Goal: Find specific page/section

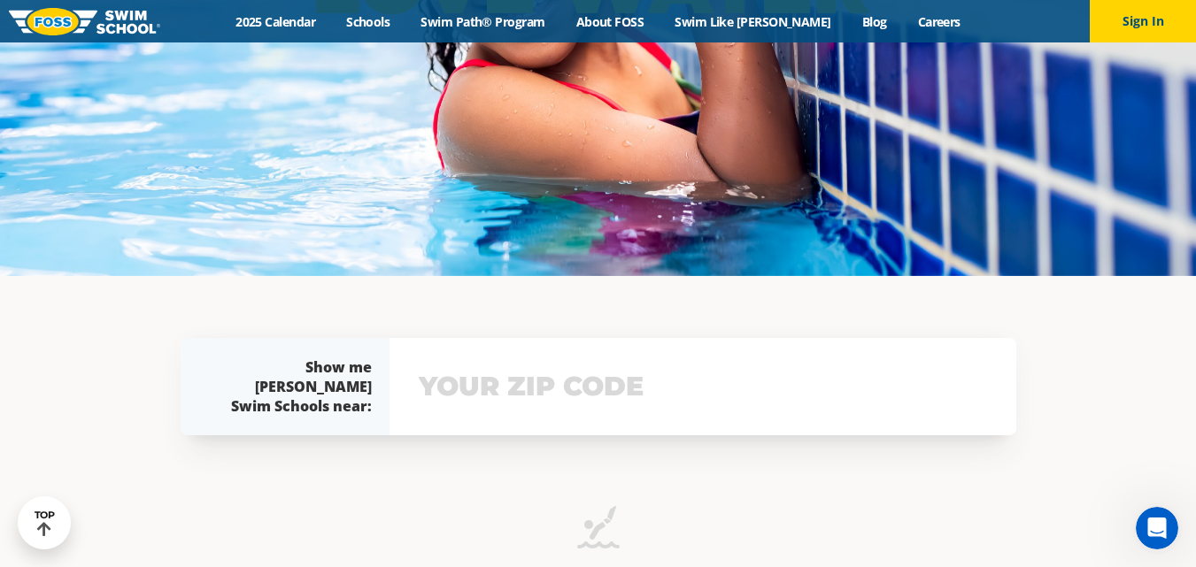
scroll to position [308, 0]
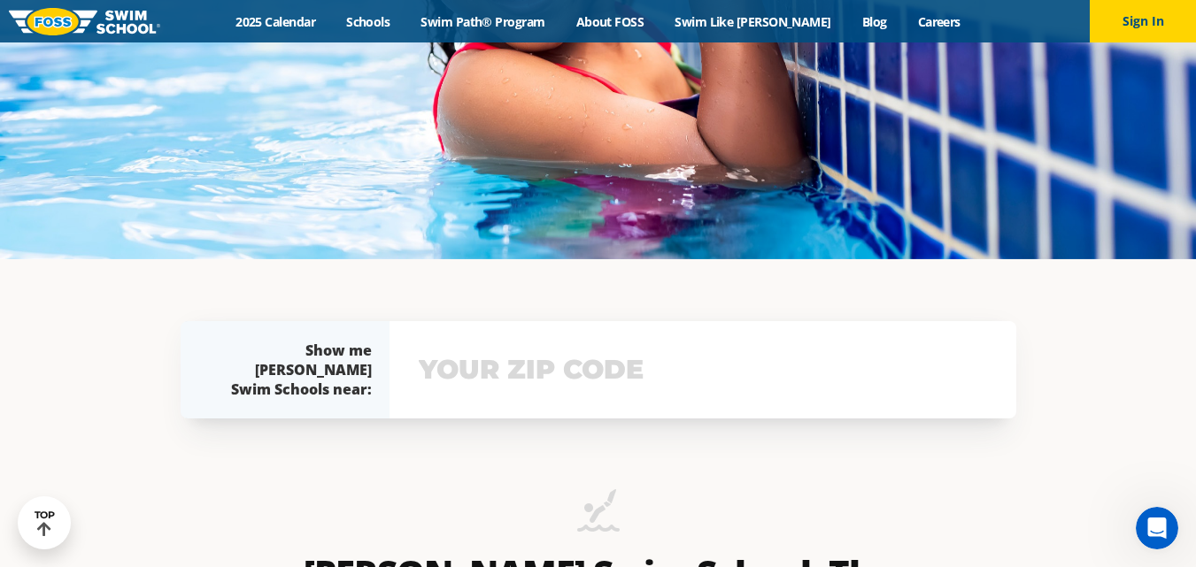
click at [514, 351] on input "text" at bounding box center [702, 369] width 577 height 51
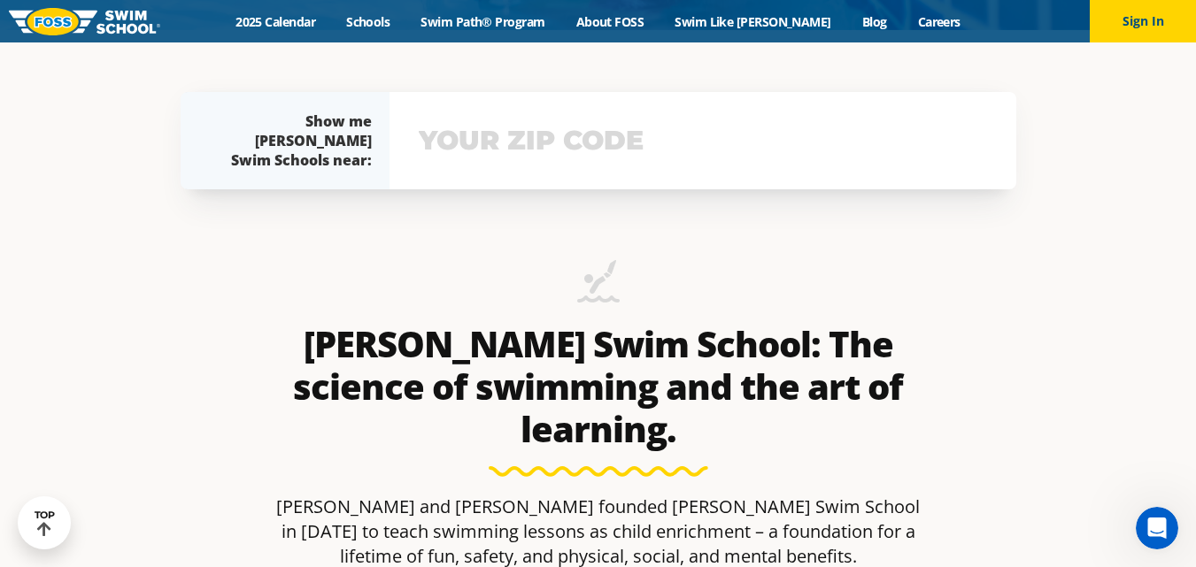
scroll to position [541, 0]
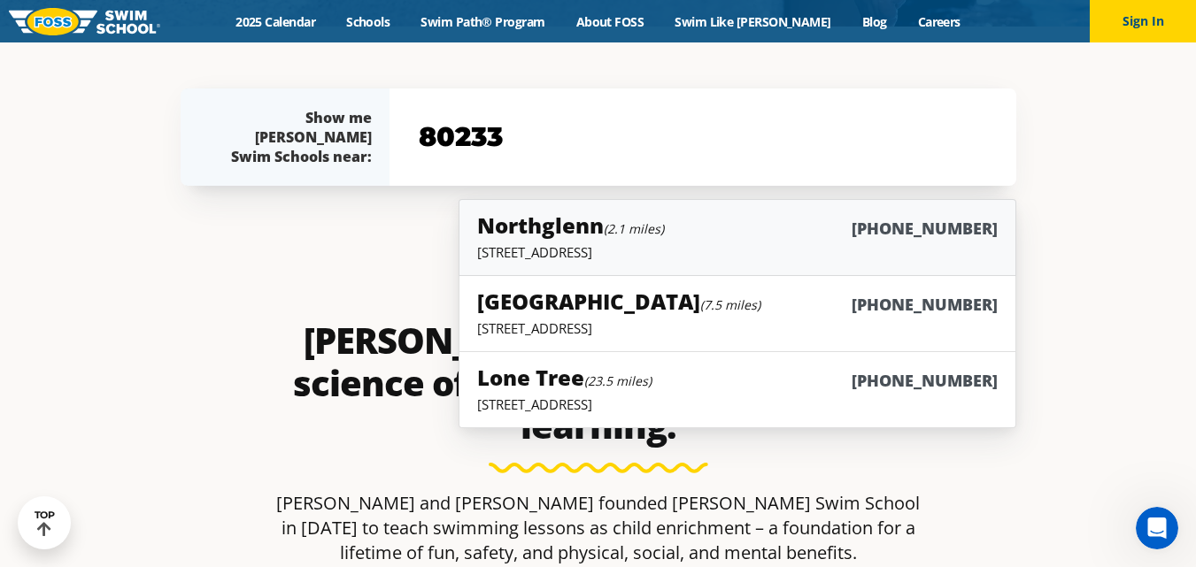
type input "80233"
click at [682, 245] on p "[STREET_ADDRESS]" at bounding box center [737, 252] width 520 height 18
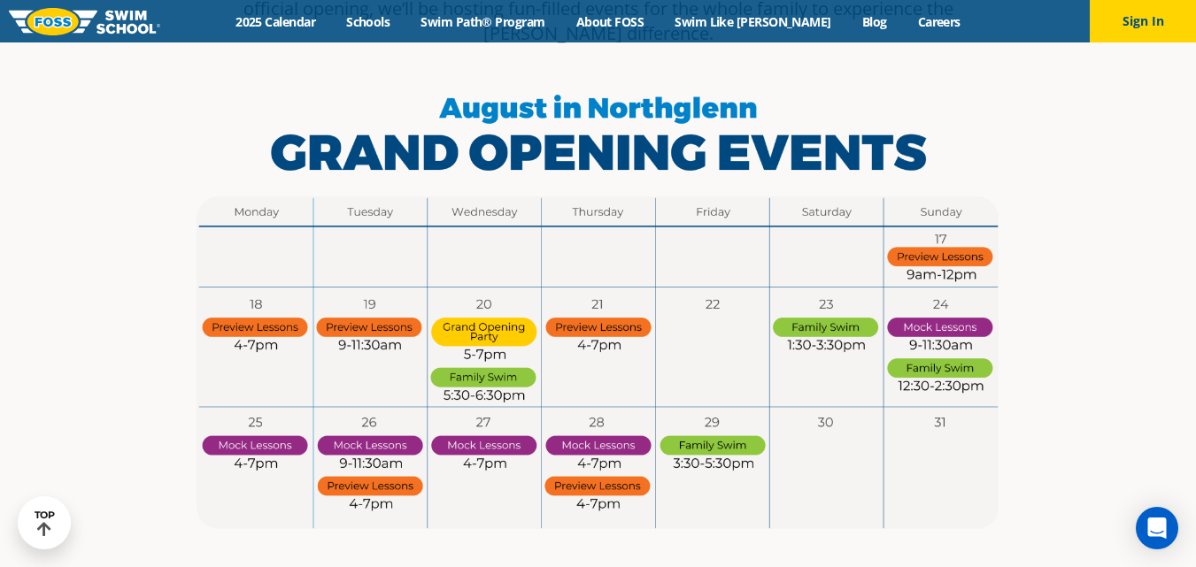
scroll to position [990, 0]
